Goal: Task Accomplishment & Management: Manage account settings

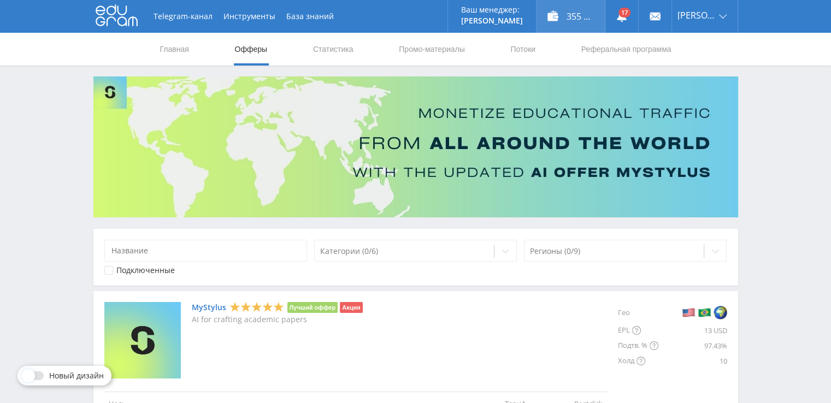
click at [567, 18] on div "355 733,00 ₽" at bounding box center [570, 16] width 68 height 33
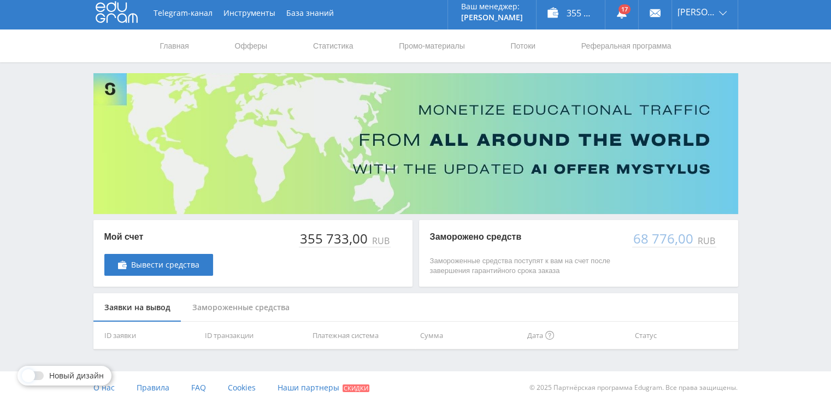
scroll to position [4, 0]
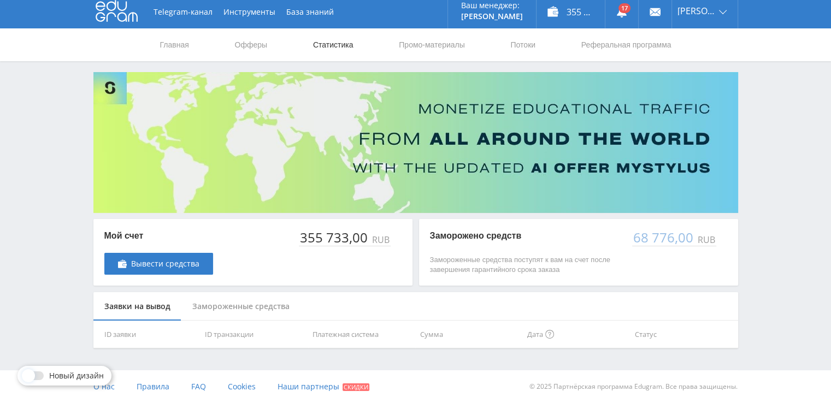
click at [333, 46] on link "Статистика" at bounding box center [333, 44] width 43 height 33
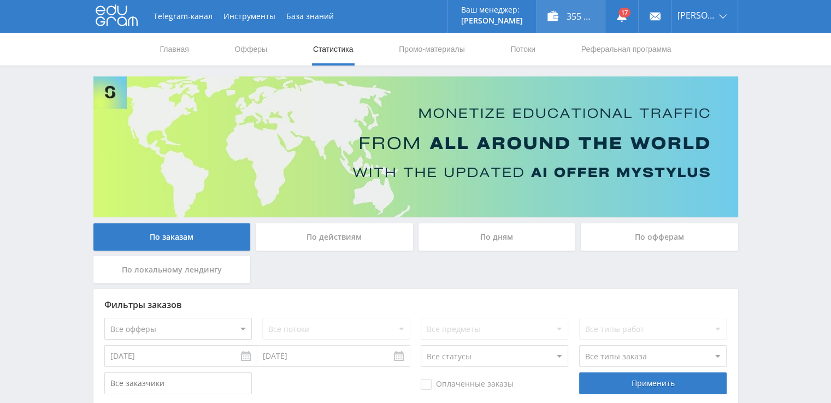
click at [571, 14] on div "355 733,00 ₽" at bounding box center [570, 16] width 68 height 33
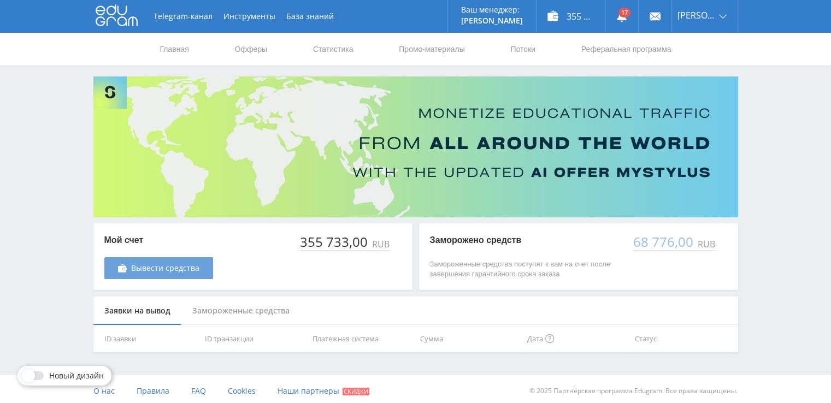
click at [180, 268] on span "Вывести средства" at bounding box center [165, 268] width 68 height 9
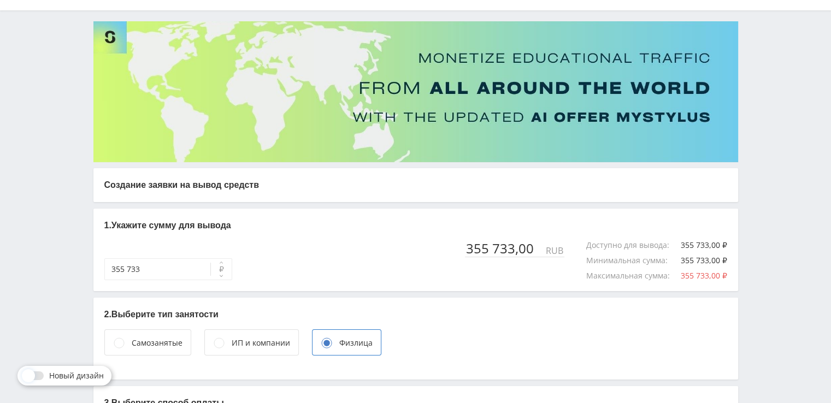
scroll to position [109, 0]
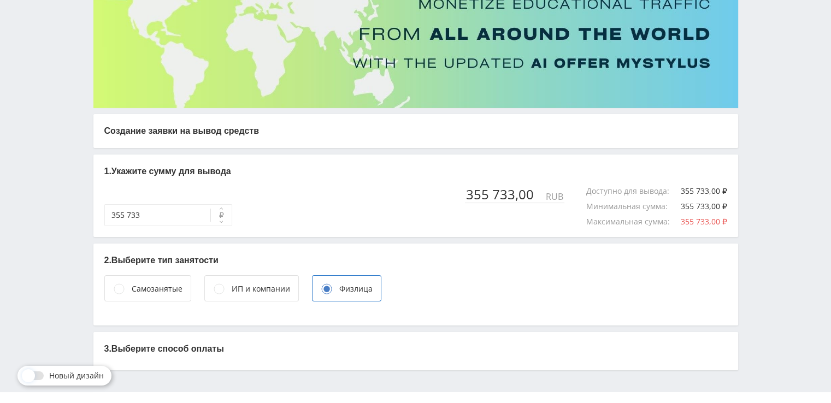
click at [214, 288] on circle at bounding box center [219, 289] width 10 height 10
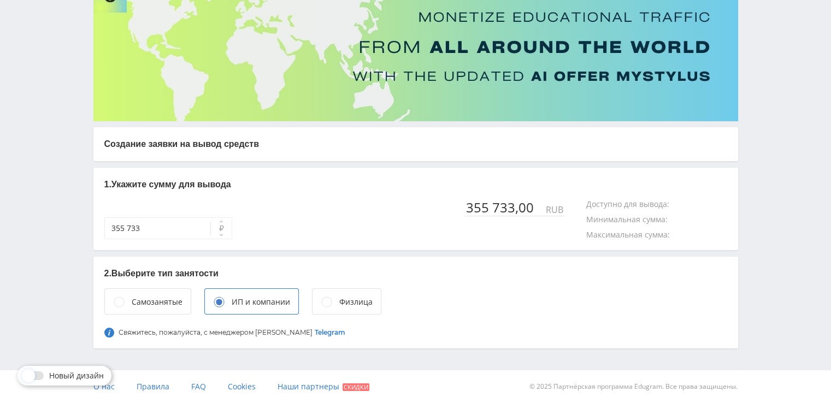
scroll to position [96, 0]
click at [262, 303] on div "ИП и компании" at bounding box center [261, 302] width 58 height 12
click at [246, 303] on div "ИП и компании" at bounding box center [261, 302] width 58 height 12
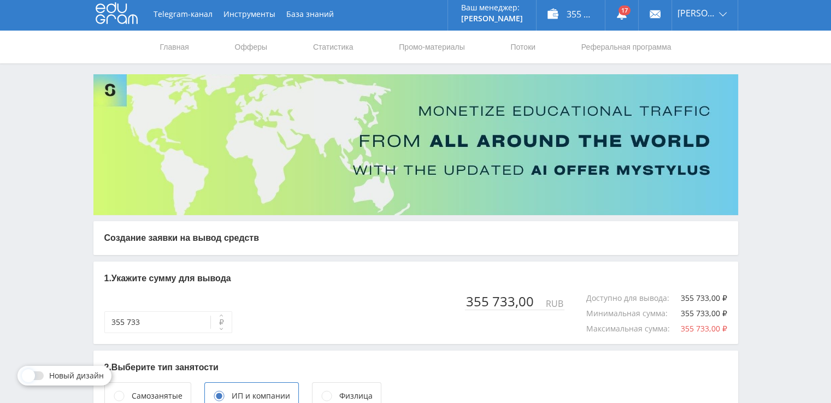
scroll to position [0, 0]
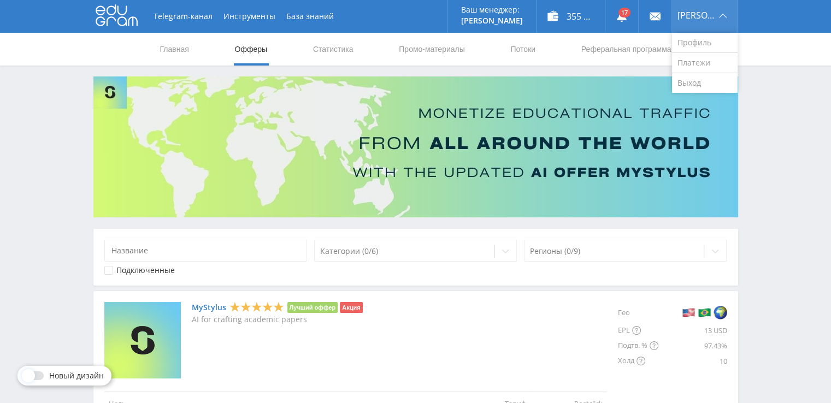
click at [703, 17] on span "[PERSON_NAME]" at bounding box center [696, 15] width 38 height 9
click at [698, 82] on link "Выход" at bounding box center [705, 83] width 66 height 20
